Goal: Information Seeking & Learning: Learn about a topic

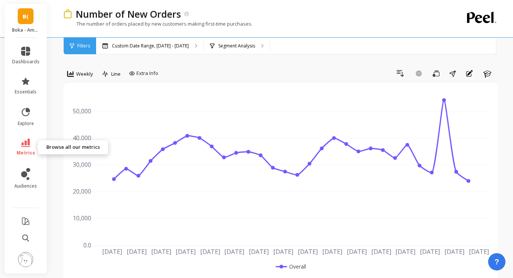
click at [29, 147] on link "metrics" at bounding box center [25, 147] width 27 height 17
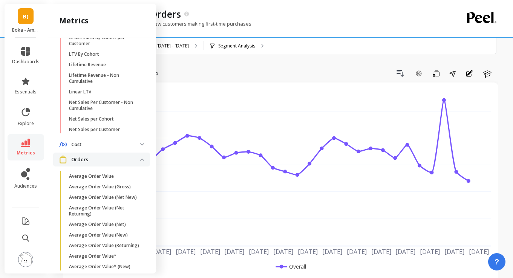
scroll to position [301, 0]
click at [94, 130] on p "Net Sales per Customer" at bounding box center [94, 130] width 51 height 6
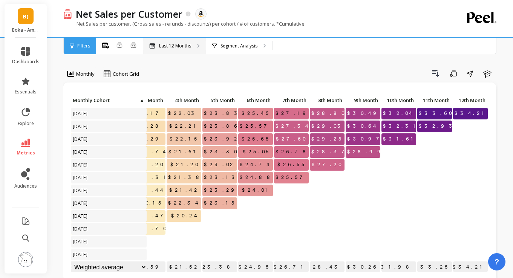
click at [176, 48] on p "Last 12 Months" at bounding box center [175, 46] width 32 height 6
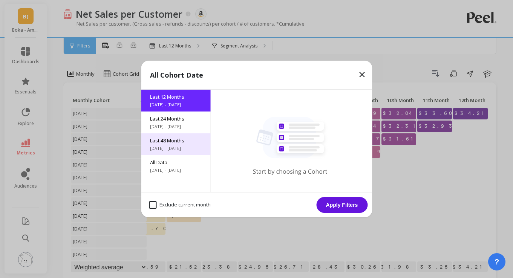
click at [171, 139] on span "Last 48 Months" at bounding box center [175, 140] width 51 height 7
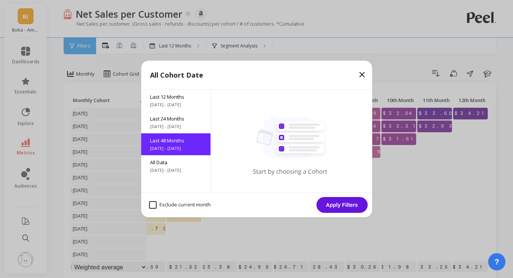
click at [352, 209] on button "Apply Filters" at bounding box center [341, 205] width 51 height 16
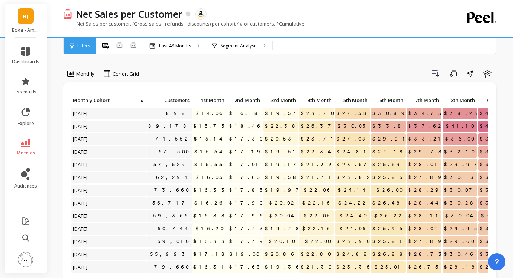
click at [28, 22] on link "B(" at bounding box center [26, 16] width 16 height 16
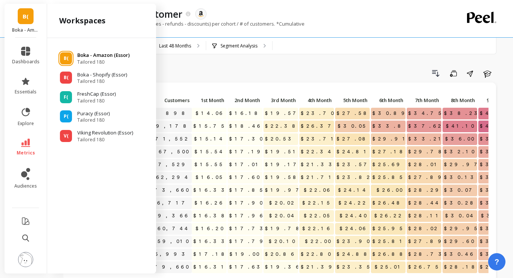
click at [92, 58] on p "Boka - Amazon (Essor)" at bounding box center [103, 56] width 52 height 8
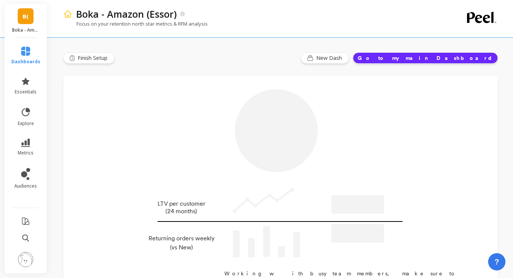
type input "Champions"
type input "240930"
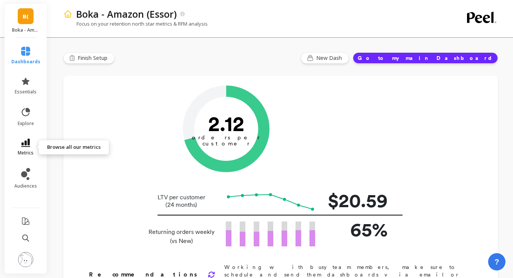
click at [26, 142] on icon at bounding box center [25, 143] width 9 height 8
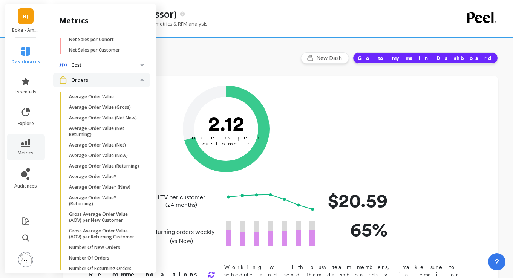
scroll to position [235, 0]
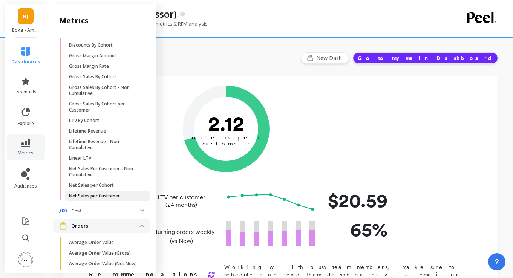
click at [105, 196] on p "Net Sales per Customer" at bounding box center [94, 196] width 51 height 6
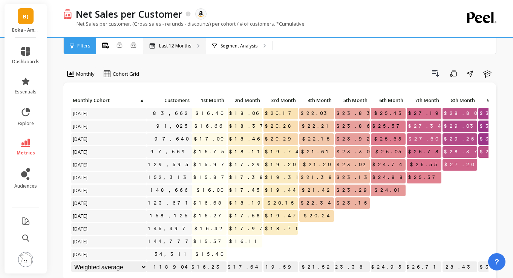
click at [188, 48] on p "Last 12 Months" at bounding box center [175, 46] width 32 height 6
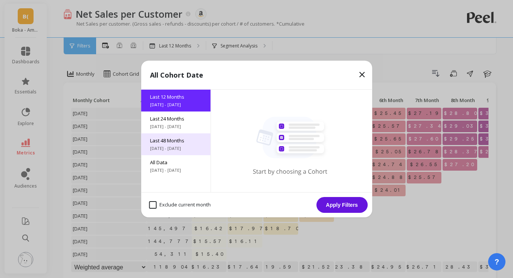
click at [170, 139] on span "Last 48 Months" at bounding box center [175, 140] width 51 height 7
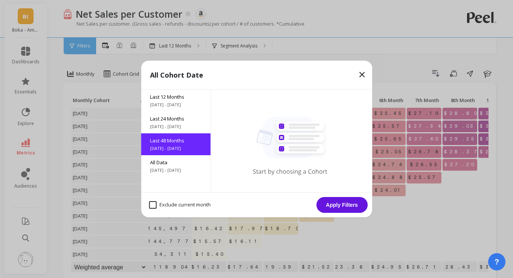
click at [348, 205] on button "Apply Filters" at bounding box center [341, 205] width 51 height 16
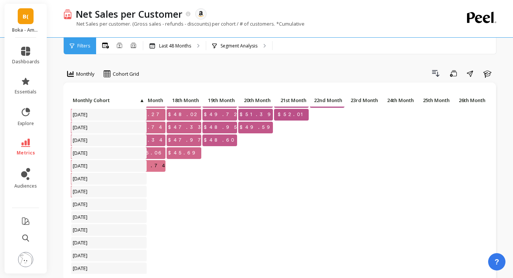
scroll to position [0, 634]
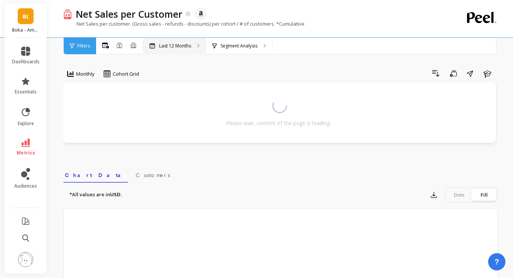
click at [181, 47] on p "Last 12 Months" at bounding box center [175, 46] width 32 height 6
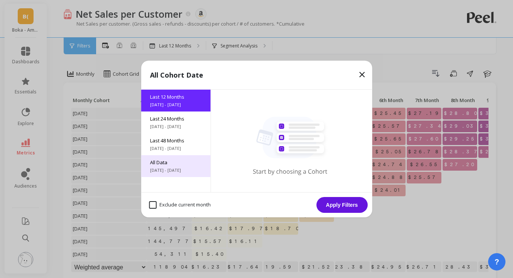
click at [173, 162] on span "All Data" at bounding box center [175, 162] width 51 height 7
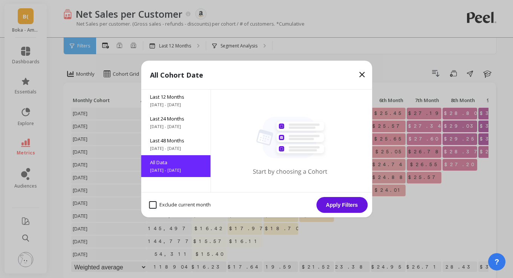
click at [343, 210] on button "Apply Filters" at bounding box center [341, 205] width 51 height 16
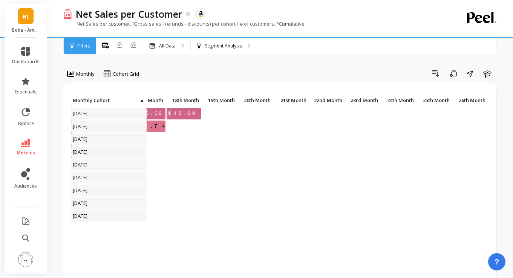
scroll to position [0, 634]
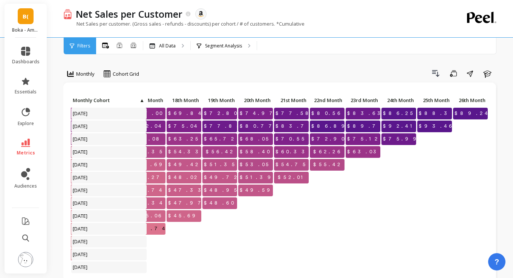
click at [140, 98] on span "▲" at bounding box center [142, 100] width 6 height 6
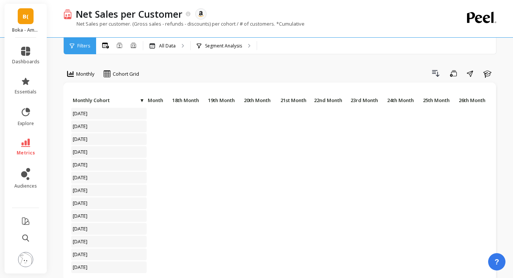
click at [141, 99] on span "▼" at bounding box center [142, 100] width 6 height 6
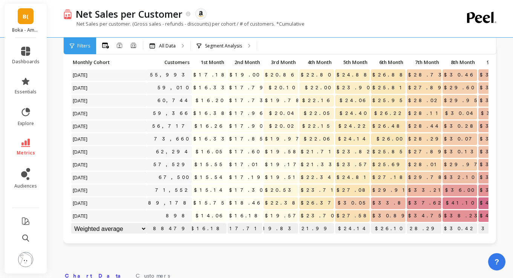
scroll to position [0, 0]
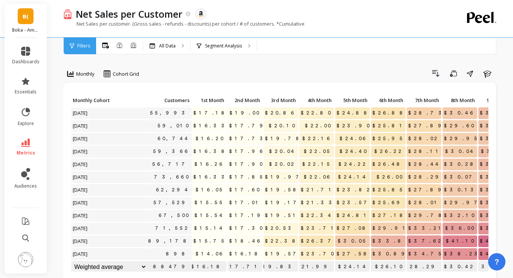
click at [105, 100] on span "Monthly Cohort" at bounding box center [109, 100] width 72 height 6
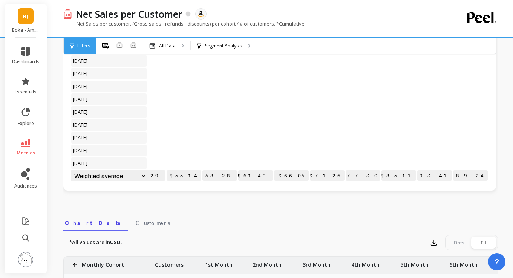
scroll to position [90, 0]
click at [172, 43] on p "All Data" at bounding box center [167, 46] width 17 height 6
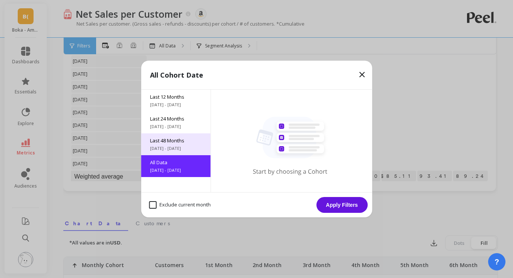
click at [165, 141] on span "Last 48 Months" at bounding box center [175, 140] width 51 height 7
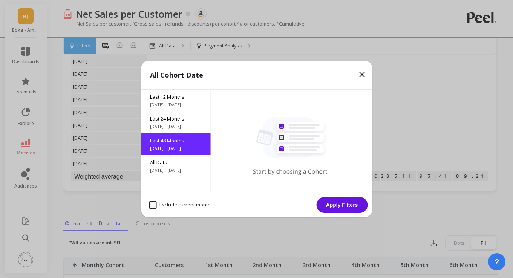
click at [337, 198] on button "Apply Filters" at bounding box center [341, 205] width 51 height 16
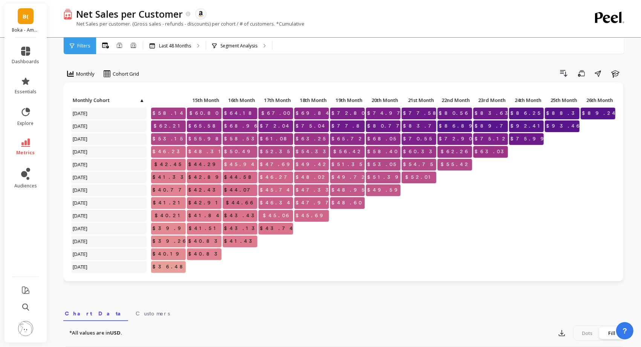
scroll to position [0, 506]
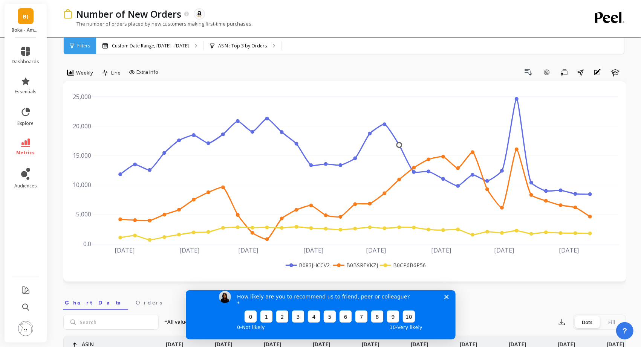
scroll to position [1, 0]
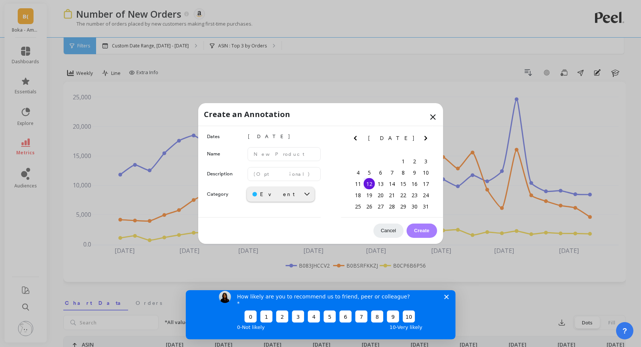
click at [436, 118] on icon at bounding box center [432, 117] width 9 height 9
